Goal: Information Seeking & Learning: Understand process/instructions

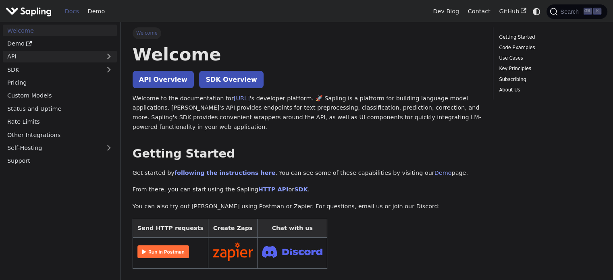
click at [65, 56] on link "API" at bounding box center [52, 57] width 98 height 12
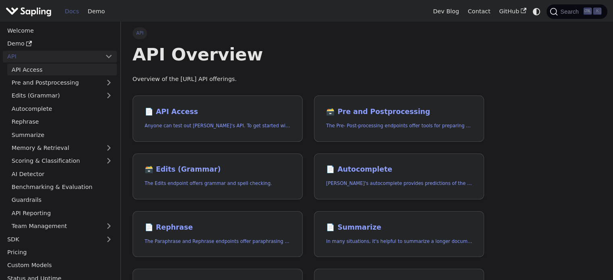
click at [64, 69] on link "API Access" at bounding box center [62, 70] width 110 height 12
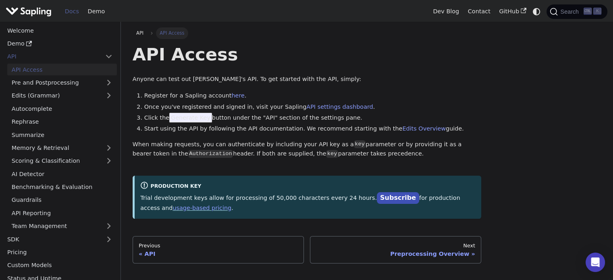
click at [181, 122] on span "Generate Key" at bounding box center [190, 118] width 43 height 10
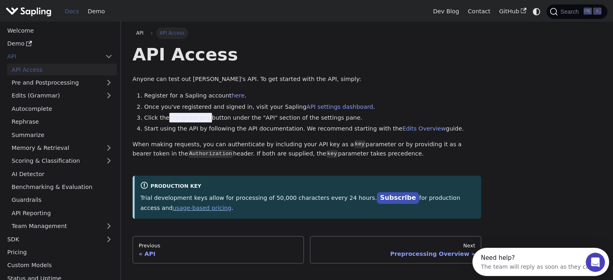
click at [181, 122] on span "Generate Key" at bounding box center [190, 118] width 43 height 10
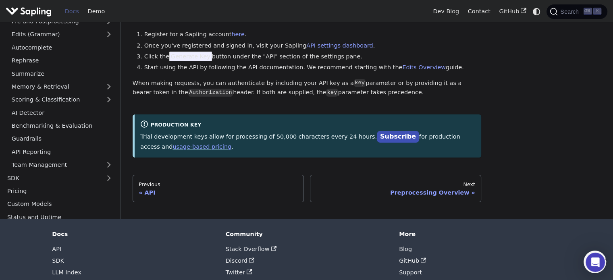
scroll to position [61, 0]
click at [418, 191] on div "Preprocessing Overview" at bounding box center [395, 192] width 159 height 7
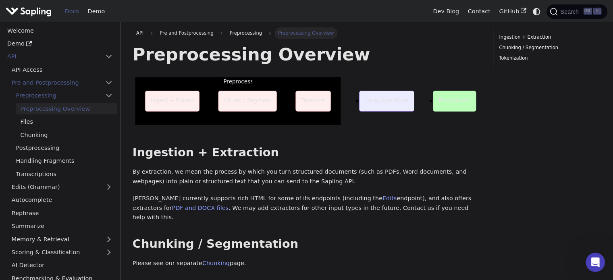
scroll to position [61, 0]
